Goal: Use online tool/utility: Utilize a website feature to perform a specific function

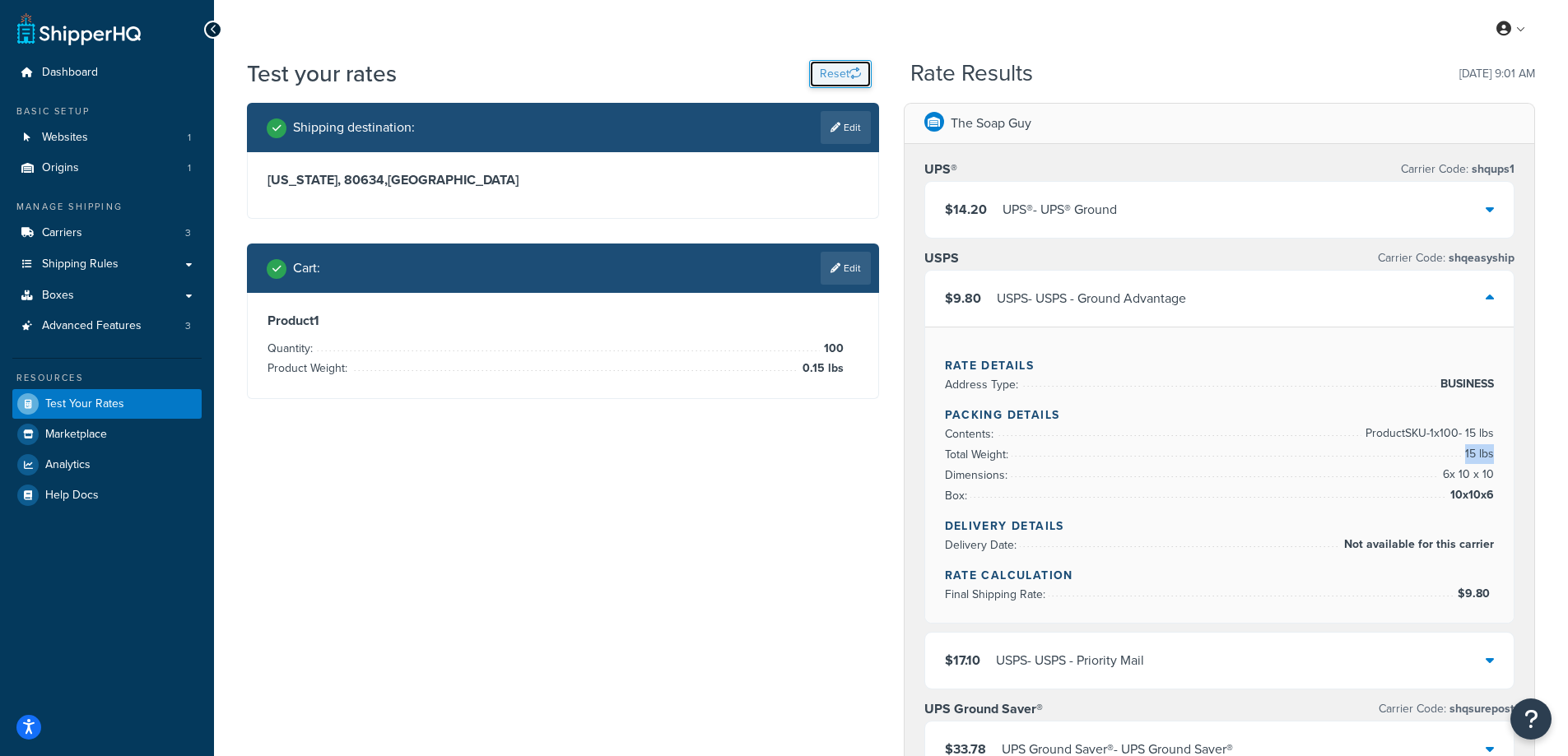
click at [832, 78] on button "Reset" at bounding box center [840, 74] width 62 height 28
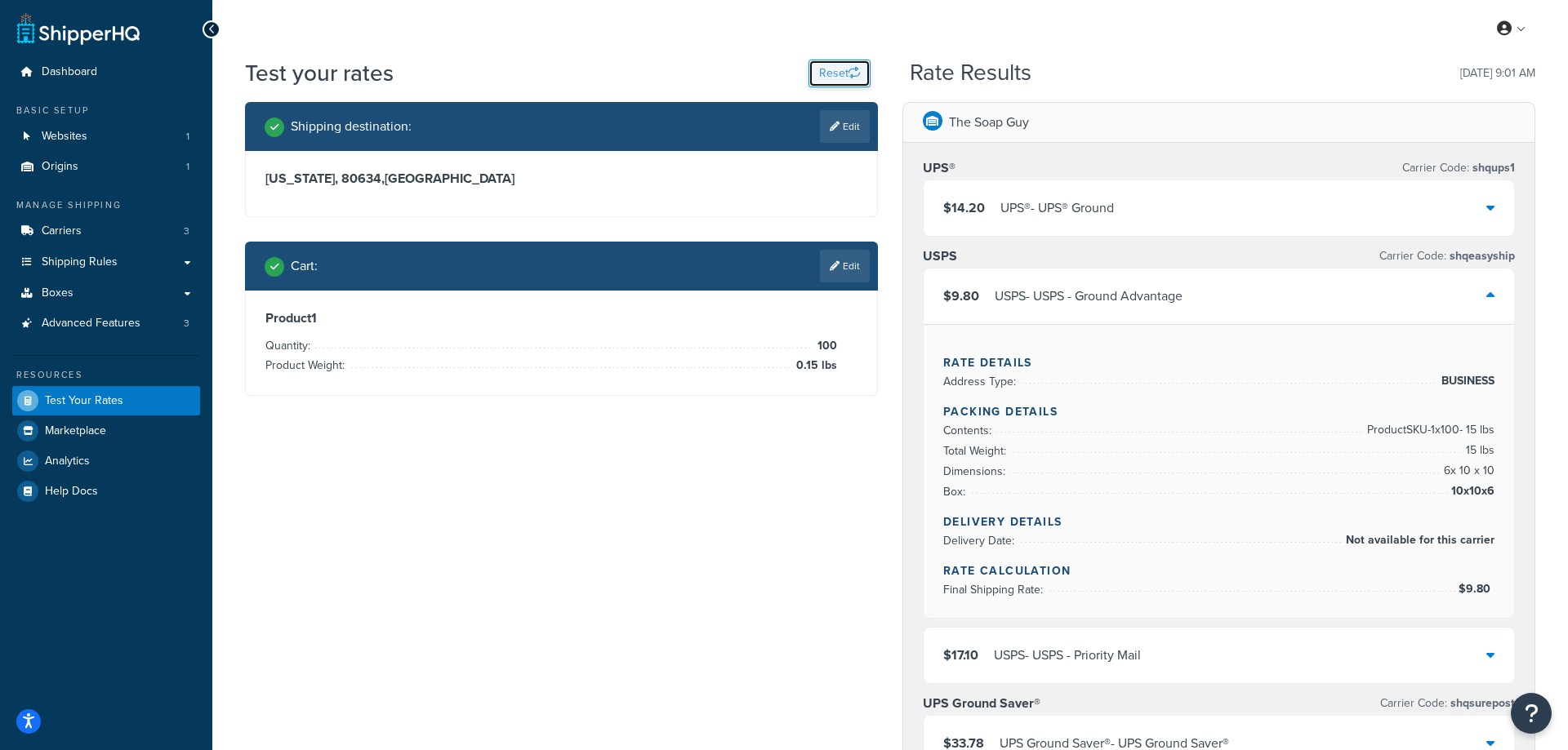
select select "[GEOGRAPHIC_DATA]"
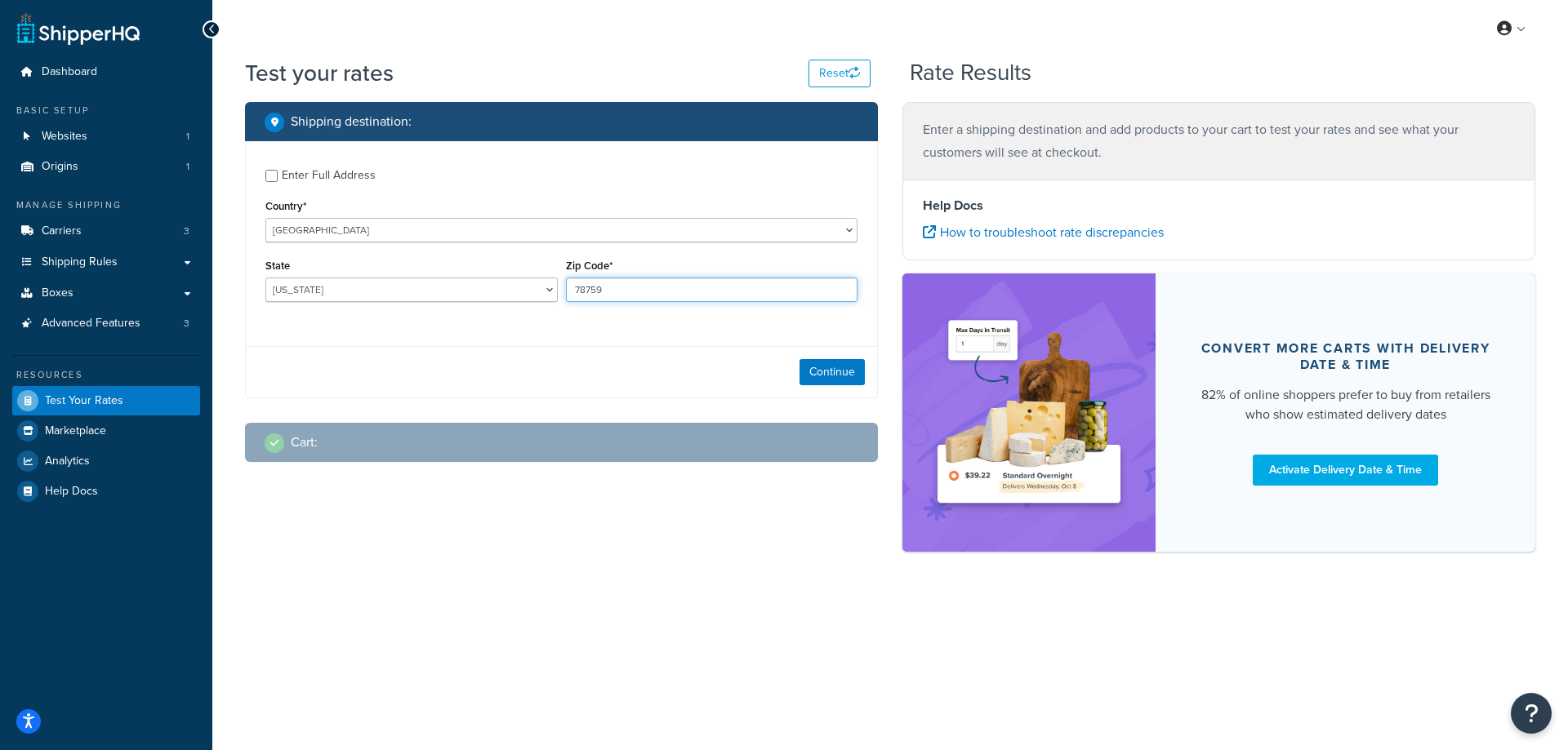
drag, startPoint x: 618, startPoint y: 291, endPoint x: 549, endPoint y: 289, distance: 69.0
click at [549, 289] on div "State [US_STATE] [US_STATE] [US_STATE] [US_STATE] [US_STATE] Armed Forces Ameri…" at bounding box center [561, 284] width 600 height 59
paste input "7584"
type input "77584"
click at [352, 286] on select "[US_STATE] [US_STATE] [US_STATE] [US_STATE] [US_STATE] Armed Forces Americas Ar…" at bounding box center [412, 289] width 292 height 24
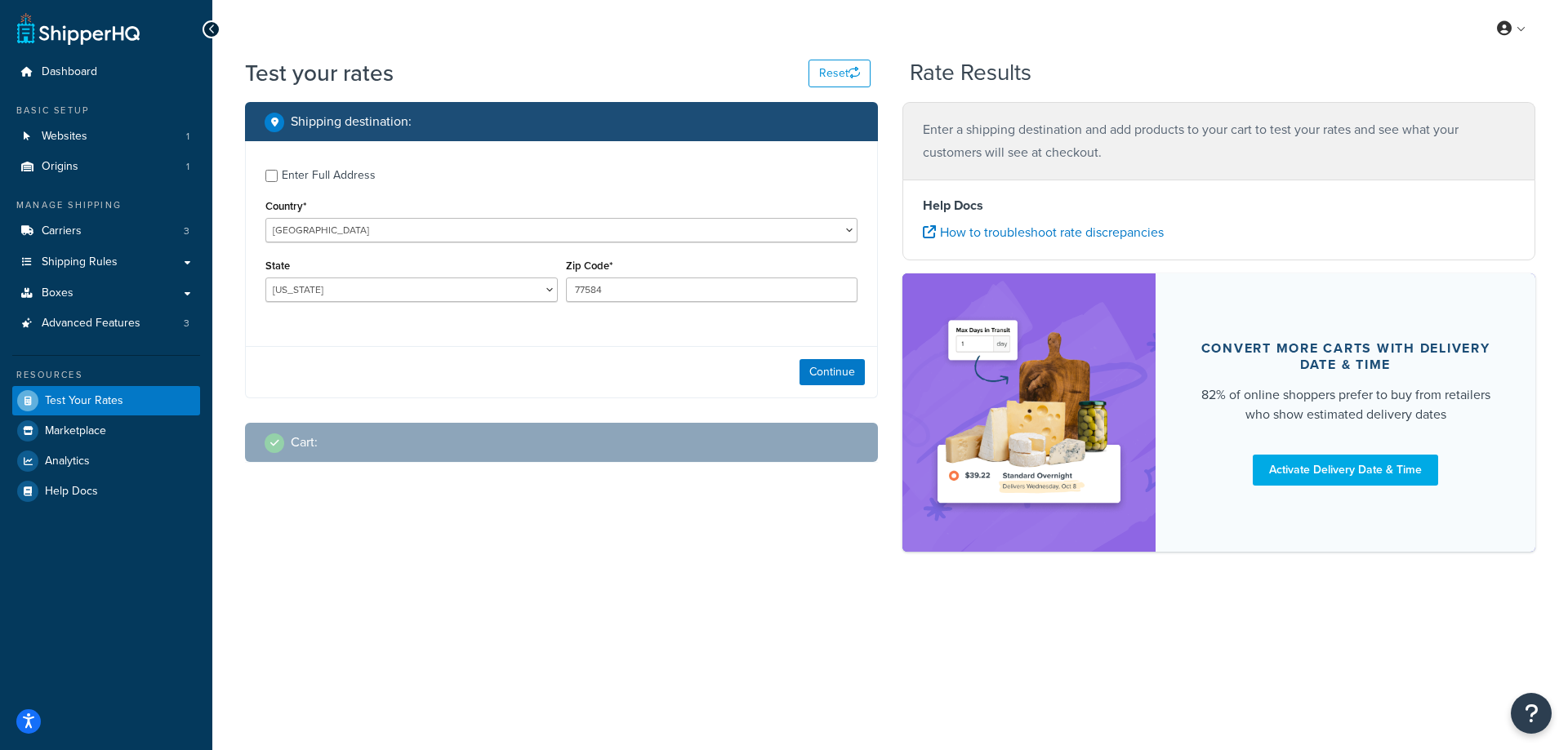
click at [228, 317] on div "Test your rates Reset Rate Results Shipping destination : Enter Full Address Co…" at bounding box center [889, 333] width 1355 height 552
click at [836, 369] on button "Continue" at bounding box center [832, 372] width 66 height 26
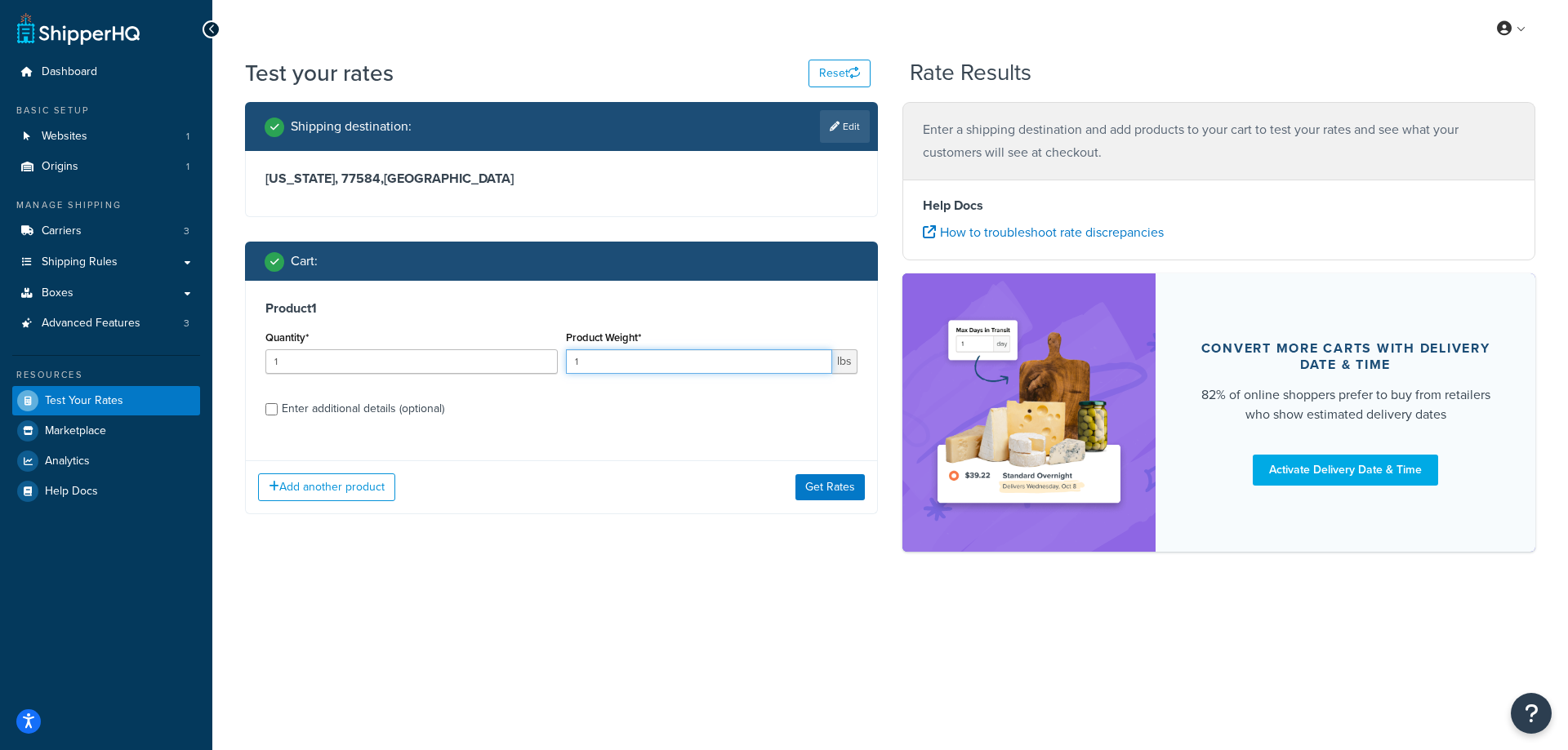
drag, startPoint x: 609, startPoint y: 355, endPoint x: 538, endPoint y: 363, distance: 71.4
click at [538, 363] on div "Quantity* 1 Product Weight* 1 lbs" at bounding box center [561, 356] width 600 height 59
paste input "0.27"
type input "0.27"
click at [434, 372] on input "1" at bounding box center [412, 362] width 292 height 24
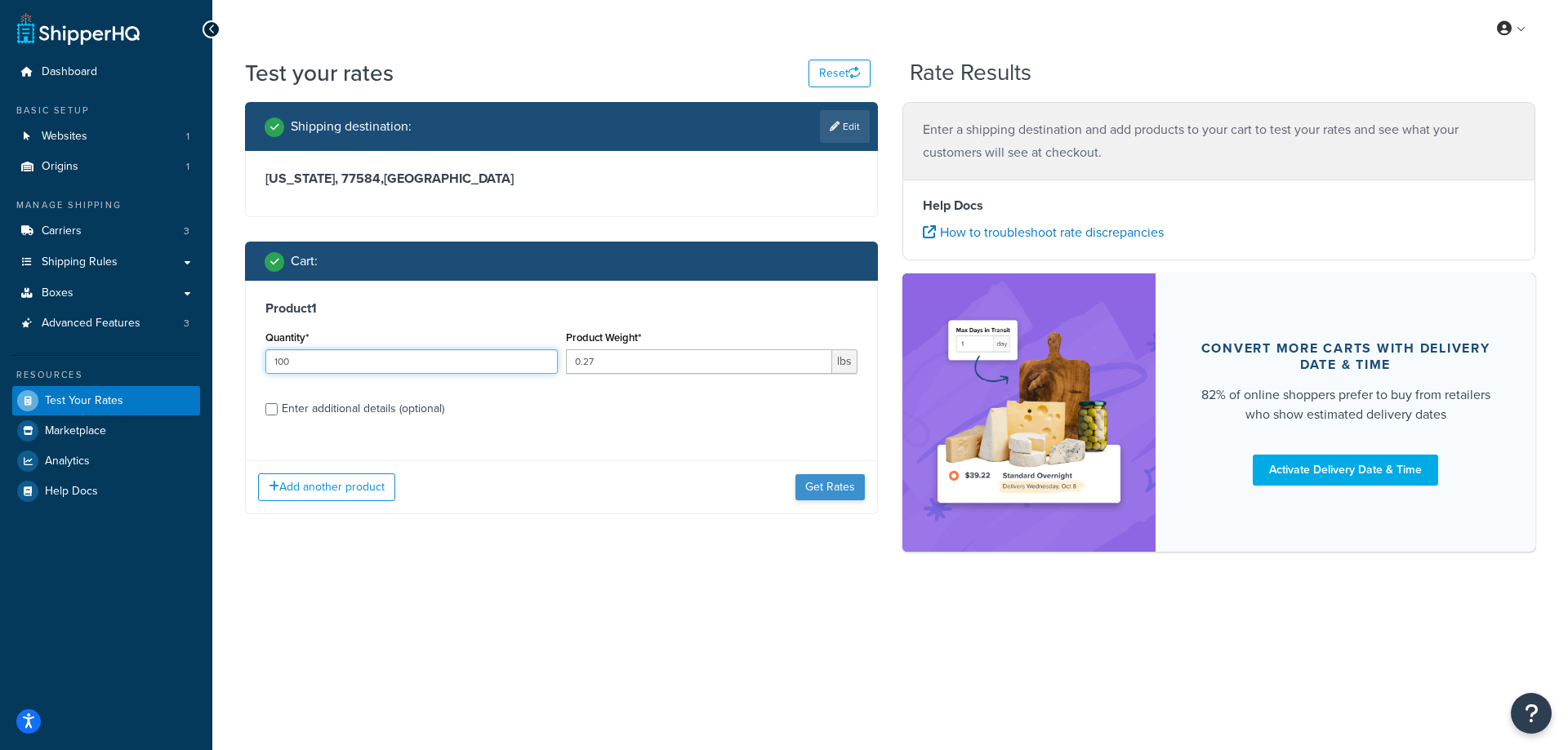
type input "100"
click at [810, 490] on button "Get Rates" at bounding box center [830, 487] width 69 height 26
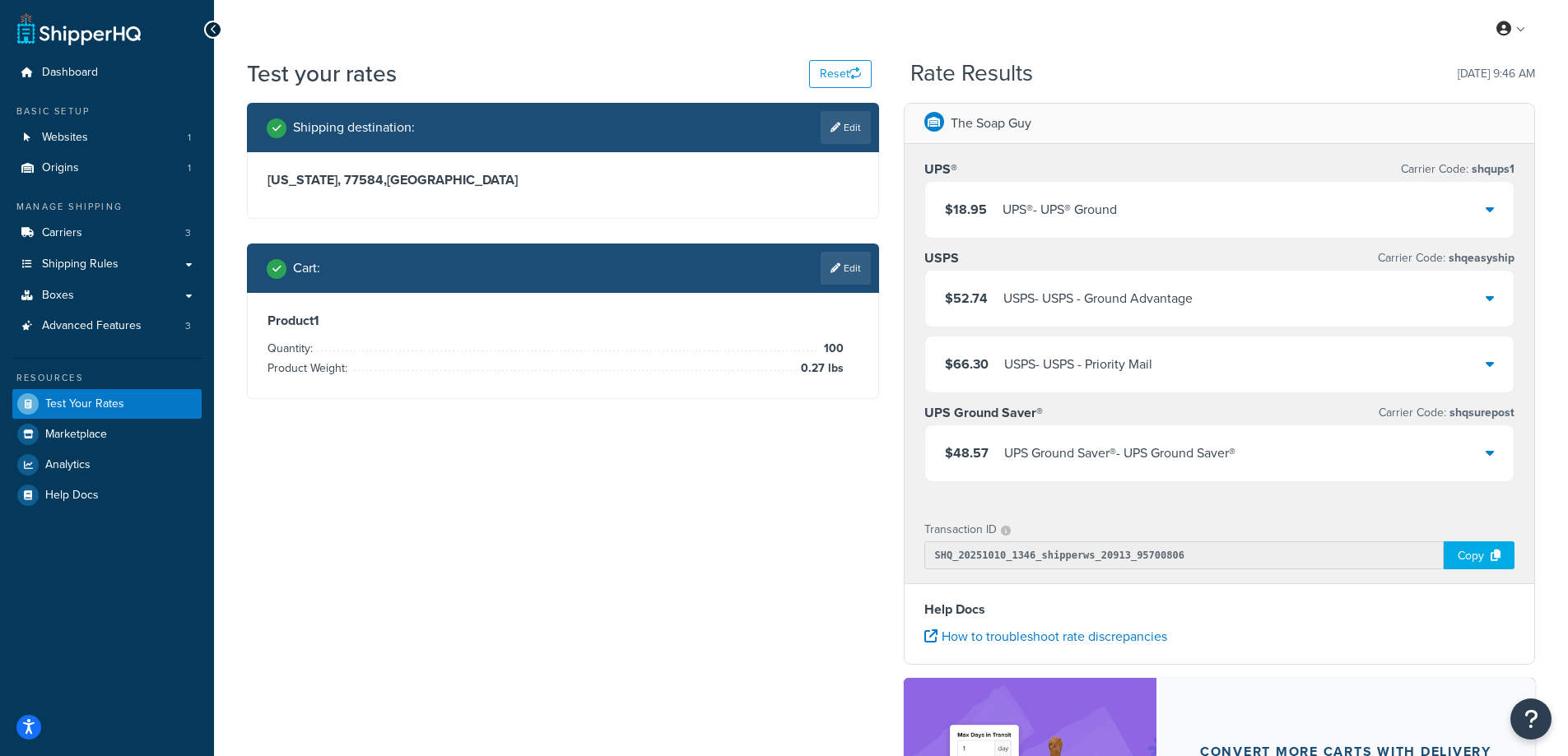
click at [1021, 206] on div "UPS® - UPS® Ground" at bounding box center [1060, 210] width 115 height 23
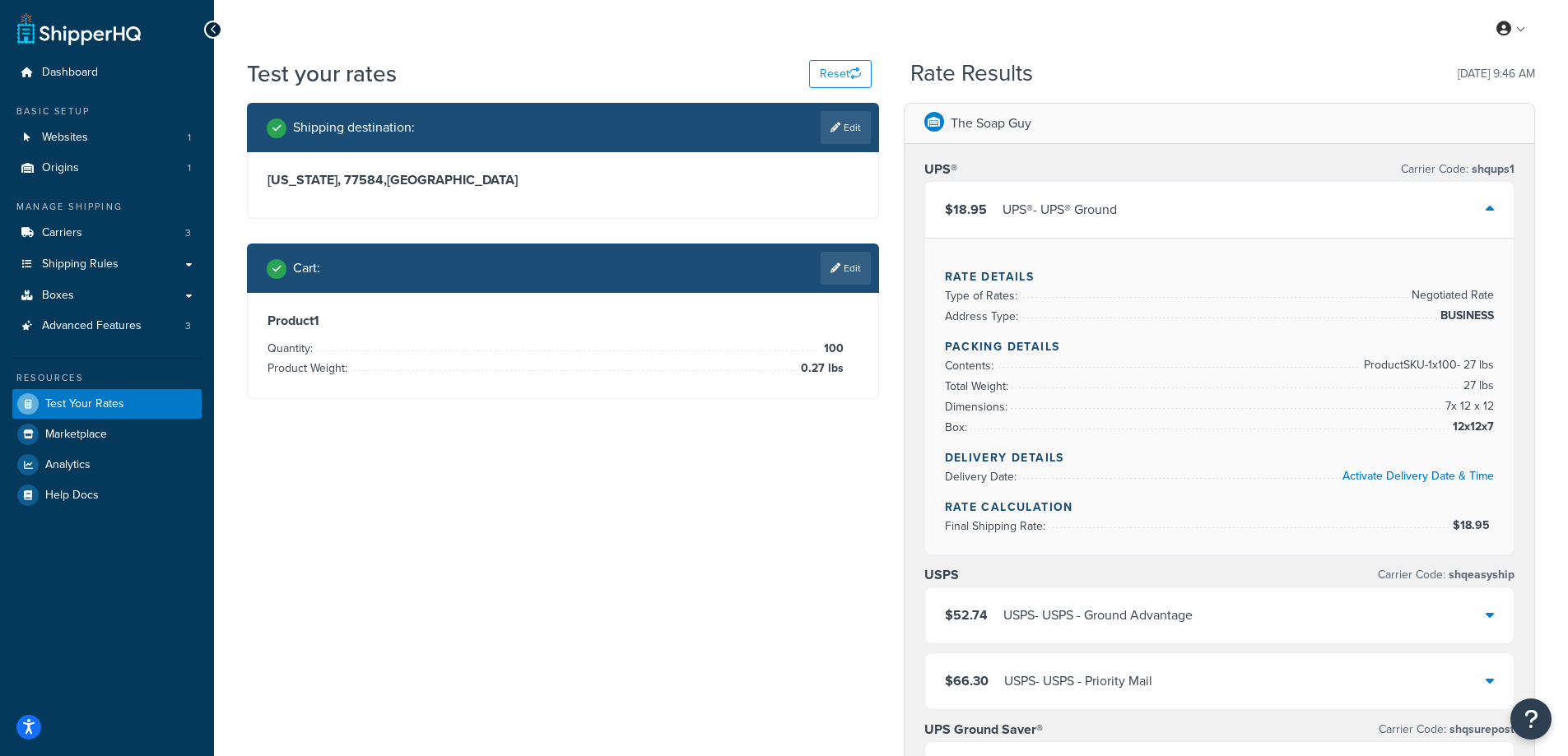
click at [586, 588] on div "Shipping destination : Edit [US_STATE], 77584 , [GEOGRAPHIC_DATA] Cart : Edit P…" at bounding box center [892, 695] width 1313 height 1187
drag, startPoint x: 1075, startPoint y: 347, endPoint x: 937, endPoint y: 347, distance: 138.0
click at [937, 347] on div "Rate Details Type of Rates: Negotiated Rate Address Type: BUSINESS Packing Deta…" at bounding box center [1220, 396] width 590 height 317
copy h4 "Packing Details"
click at [1492, 429] on div "Rate Details Type of Rates: Negotiated Rate Address Type: BUSINESS Packing Deta…" at bounding box center [1220, 396] width 590 height 317
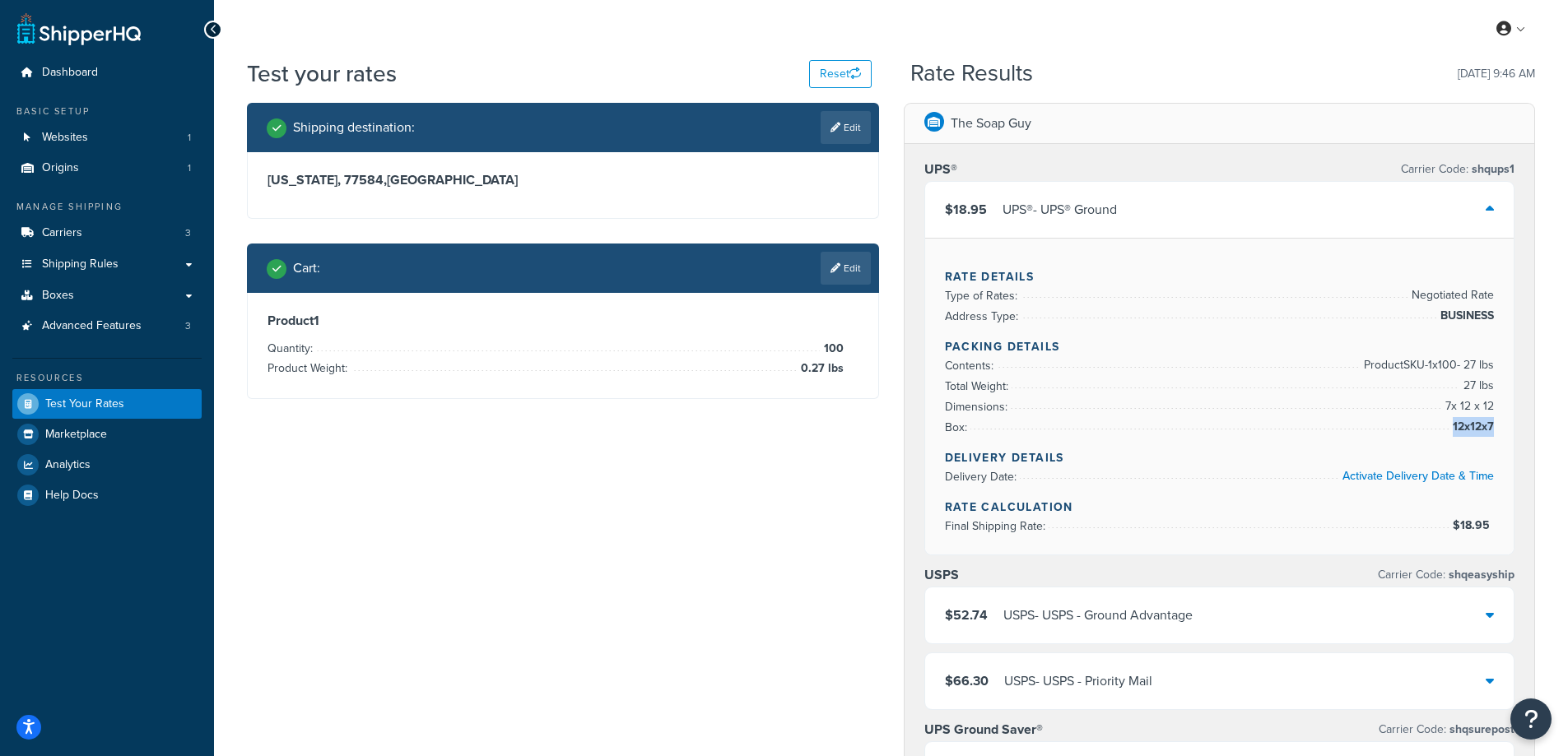
copy li "12x12x7"
drag, startPoint x: 1493, startPoint y: 382, endPoint x: 1462, endPoint y: 382, distance: 31.0
click at [1462, 382] on span "27 lbs" at bounding box center [1477, 385] width 35 height 20
copy span "27 lbs"
